Goal: Download file/media

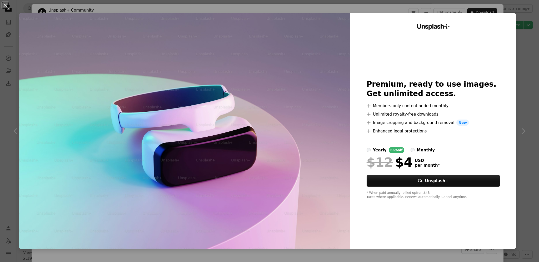
scroll to position [914, 0]
click at [423, 147] on div "monthly" at bounding box center [426, 150] width 18 height 6
click at [522, 32] on div "An X shape Unsplash+ Premium, ready to use images. Get unlimited access. A plus…" at bounding box center [269, 131] width 539 height 262
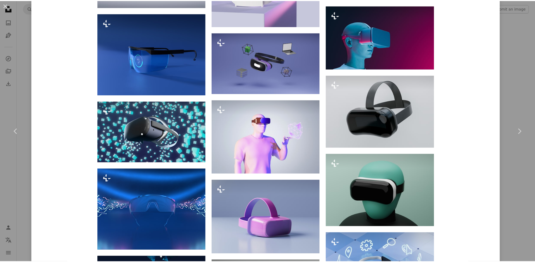
scroll to position [618, 0]
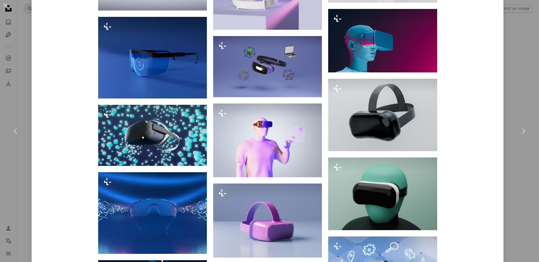
click at [516, 36] on div "An X shape Chevron left Chevron right Unsplash+ Community For Unsplash+ A heart…" at bounding box center [269, 131] width 539 height 262
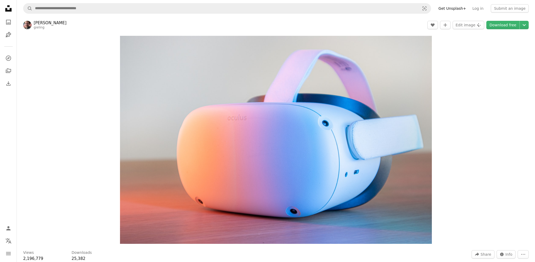
click at [39, 27] on link "gieling" at bounding box center [39, 28] width 11 height 4
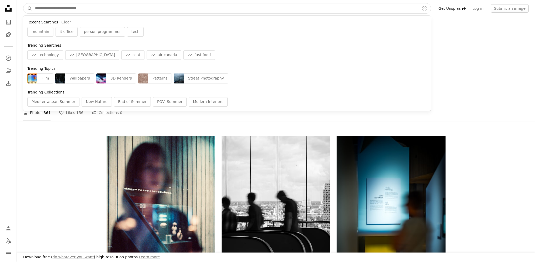
click at [230, 10] on input "Find visuals sitewide" at bounding box center [225, 8] width 386 height 10
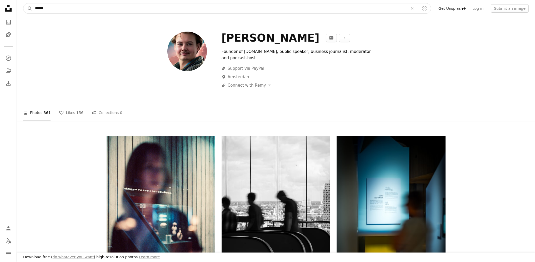
type input "******"
click at [23, 3] on button "A magnifying glass" at bounding box center [27, 8] width 9 height 10
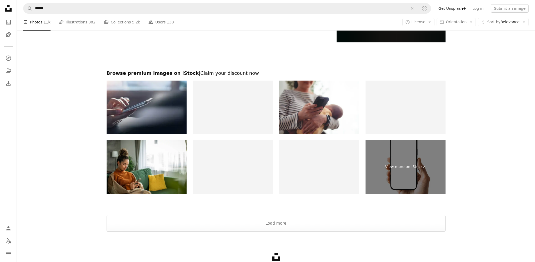
scroll to position [965, 0]
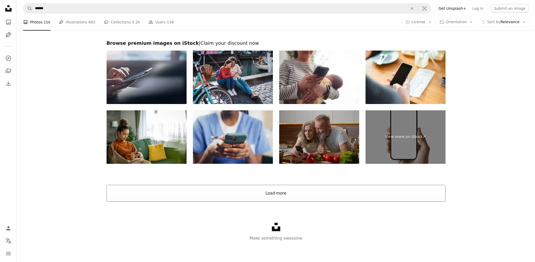
click at [309, 194] on button "Load more" at bounding box center [276, 193] width 339 height 17
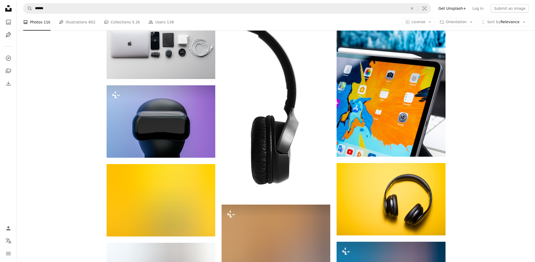
scroll to position [1651, 0]
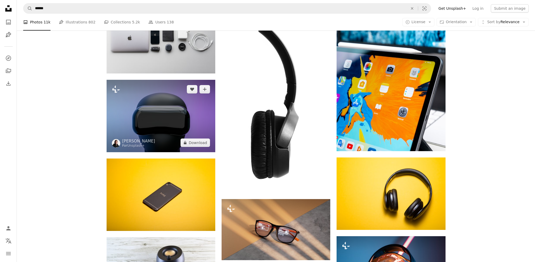
click at [161, 112] on img at bounding box center [161, 116] width 109 height 72
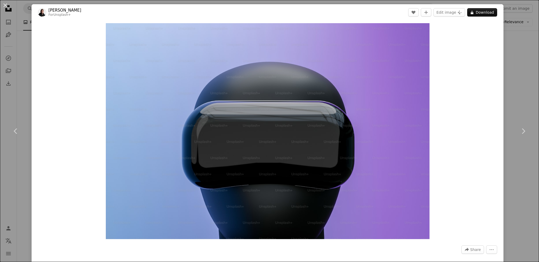
click at [515, 34] on div "An X shape Chevron left Chevron right [PERSON_NAME] For Unsplash+ A heart A plu…" at bounding box center [269, 131] width 539 height 262
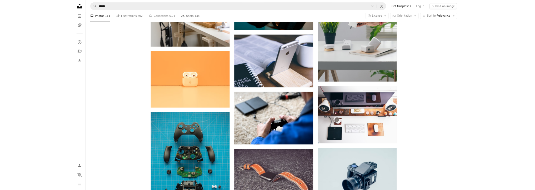
scroll to position [2729, 0]
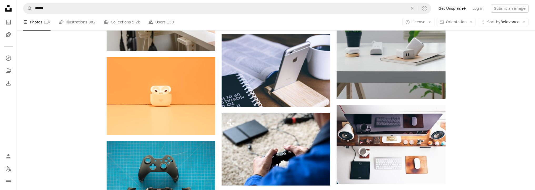
drag, startPoint x: 53, startPoint y: 120, endPoint x: 536, endPoint y: 122, distance: 482.7
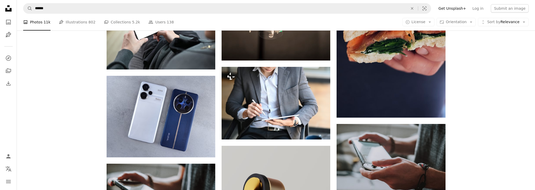
scroll to position [9249, 0]
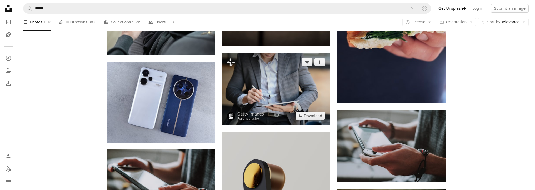
click at [248, 100] on img at bounding box center [275, 89] width 109 height 72
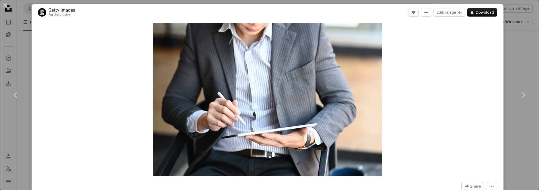
click at [23, 16] on div "An X shape Chevron left Chevron right Getty Images For Unsplash+ A heart A plus…" at bounding box center [269, 95] width 539 height 190
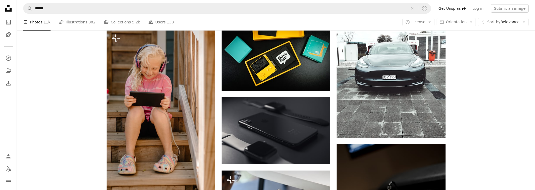
scroll to position [10364, 0]
